Goal: Navigation & Orientation: Go to known website

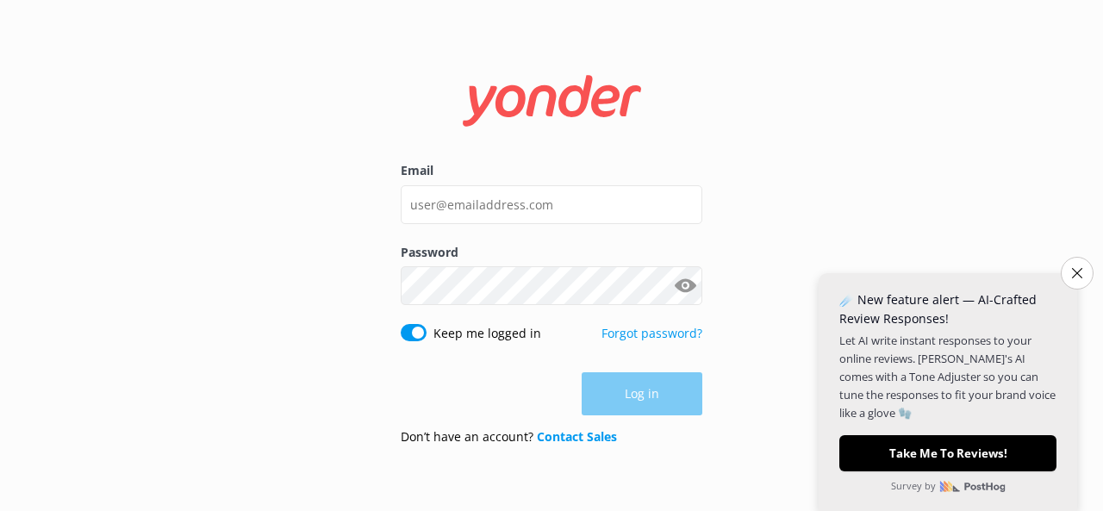
click at [1066, 267] on button "Close survey" at bounding box center [1077, 273] width 33 height 33
